Goal: Check status

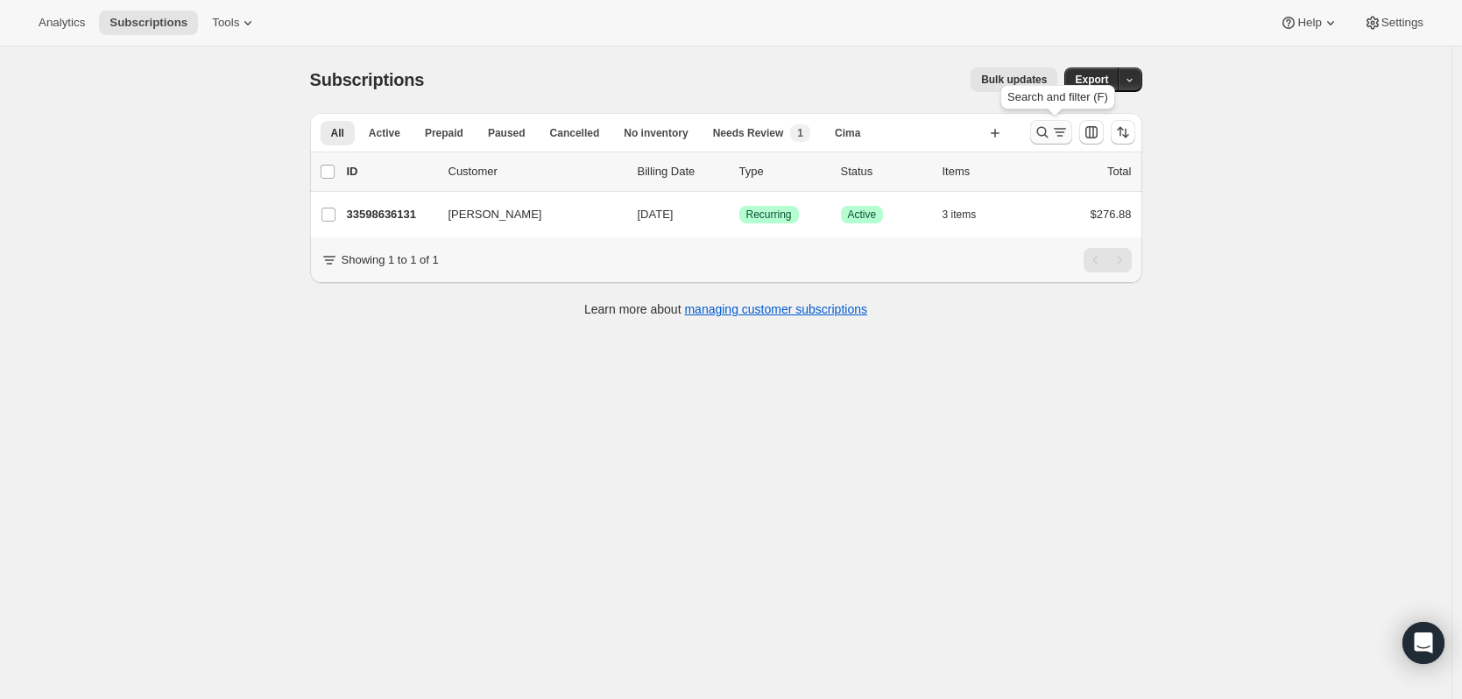
click at [1034, 135] on button "Search and filter results" at bounding box center [1051, 132] width 42 height 25
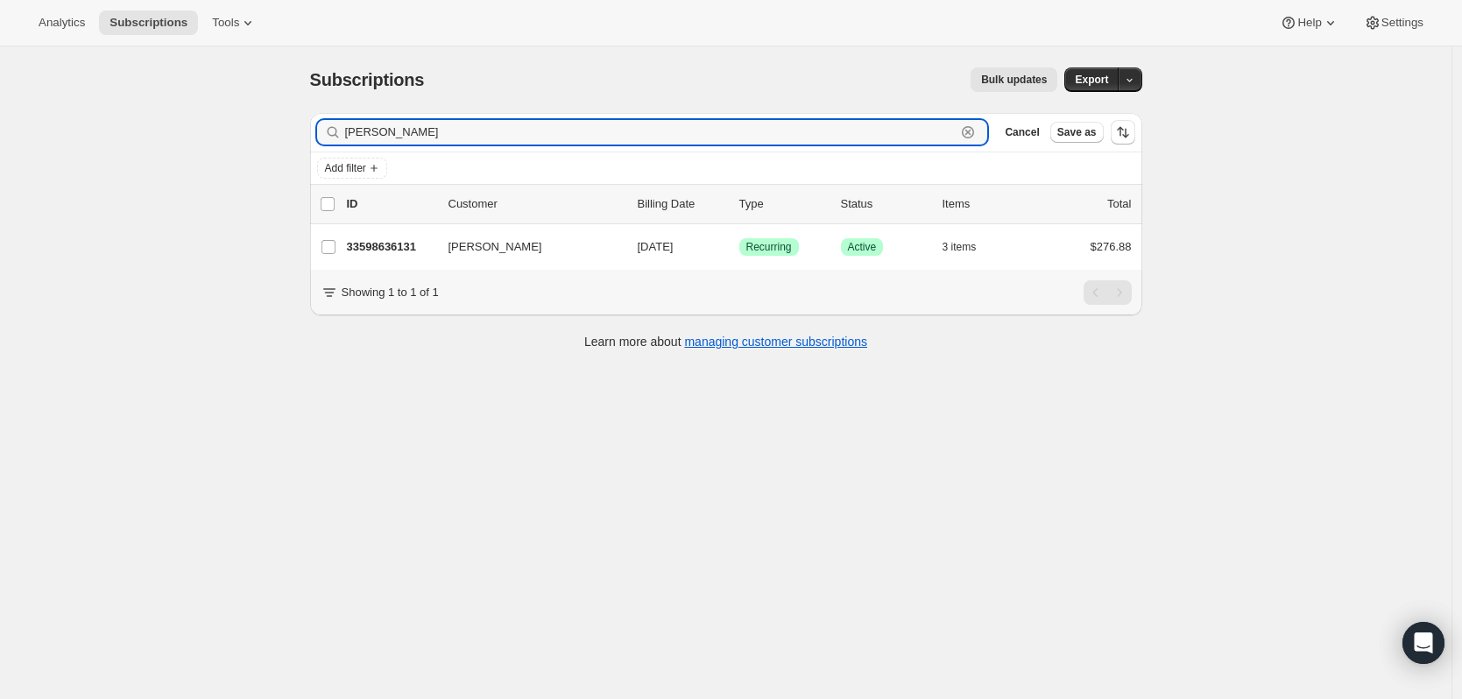
click at [977, 132] on icon "button" at bounding box center [968, 133] width 18 height 18
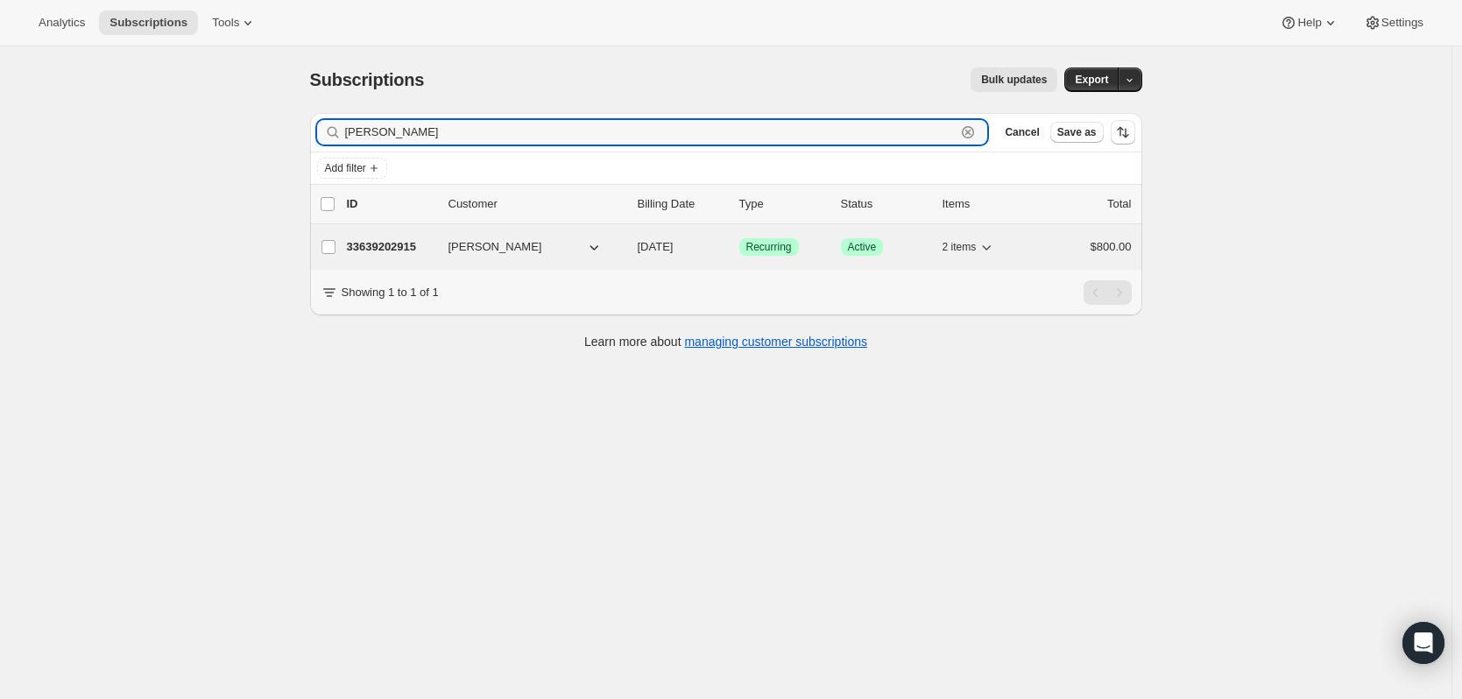
type input "[PERSON_NAME]"
click at [415, 241] on p "33639202915" at bounding box center [391, 247] width 88 height 18
